Goal: Information Seeking & Learning: Learn about a topic

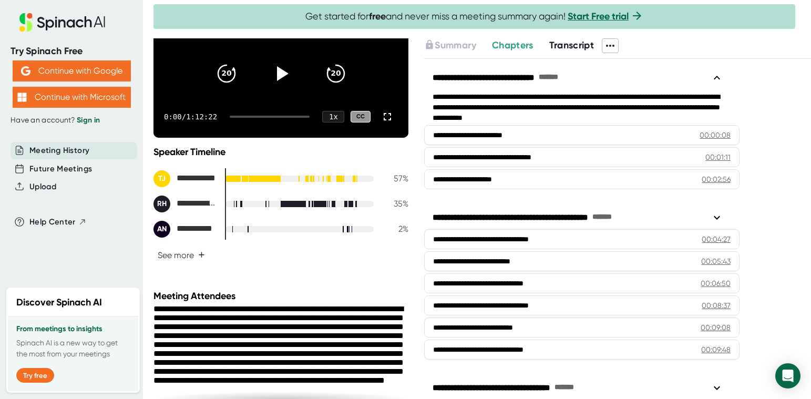
scroll to position [101, 0]
click at [204, 259] on span "+" at bounding box center [201, 254] width 7 height 8
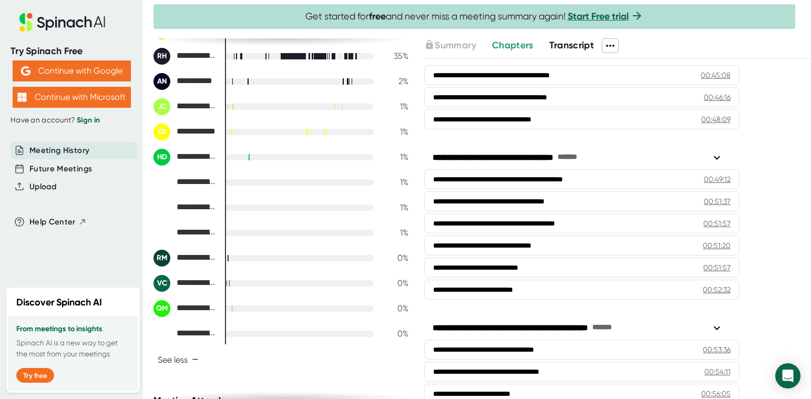
scroll to position [1225, 0]
